Goal: Task Accomplishment & Management: Manage account settings

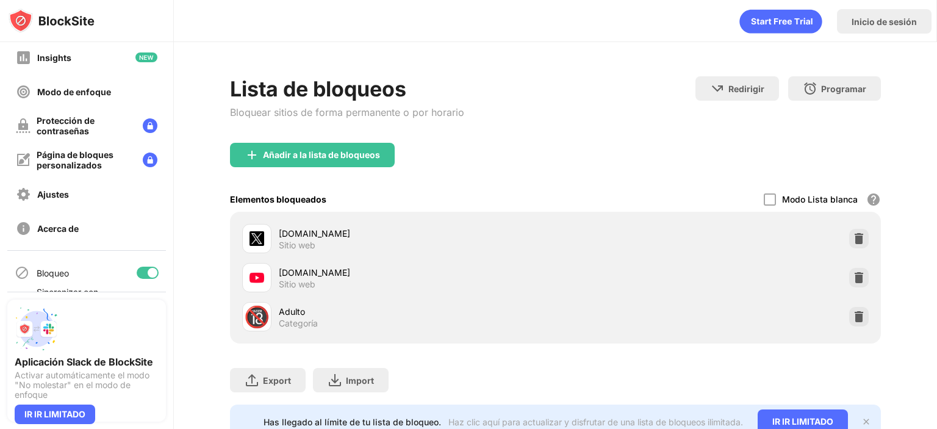
scroll to position [107, 0]
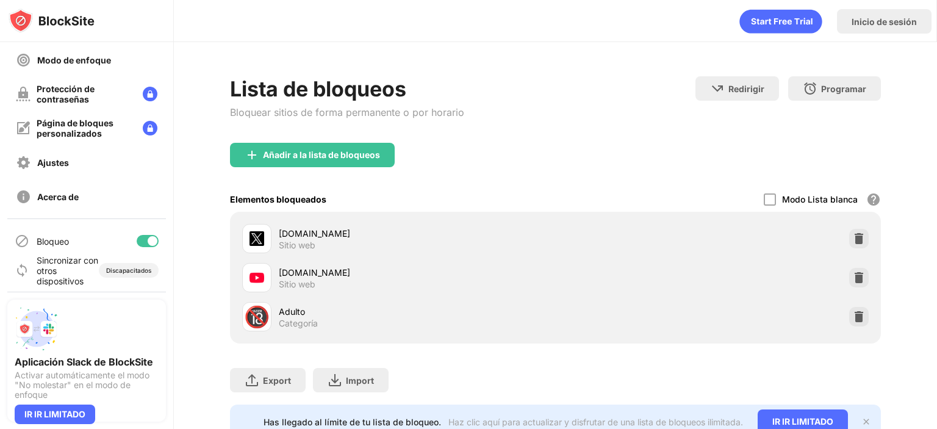
click at [137, 243] on div at bounding box center [148, 241] width 22 height 12
